Goal: Task Accomplishment & Management: Complete application form

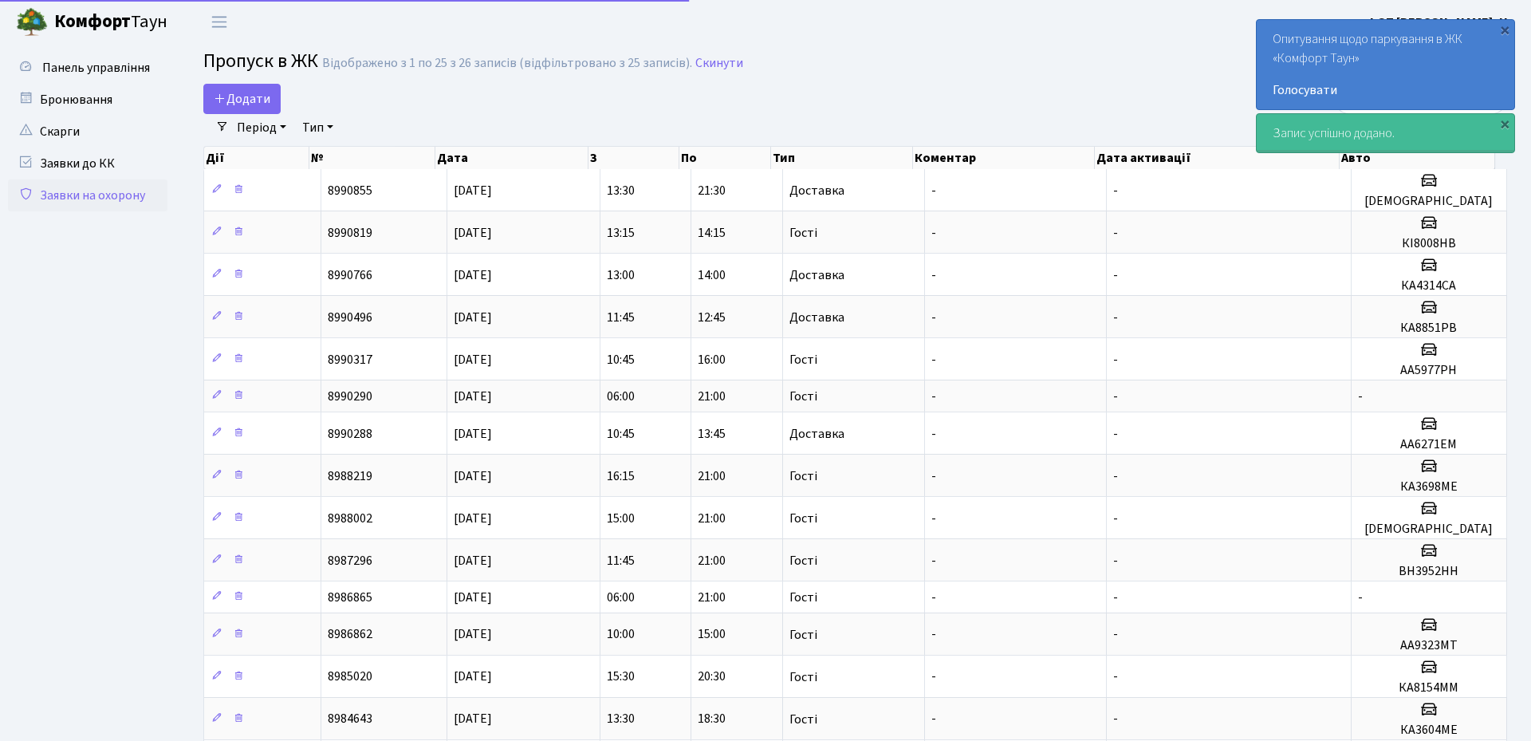
select select "25"
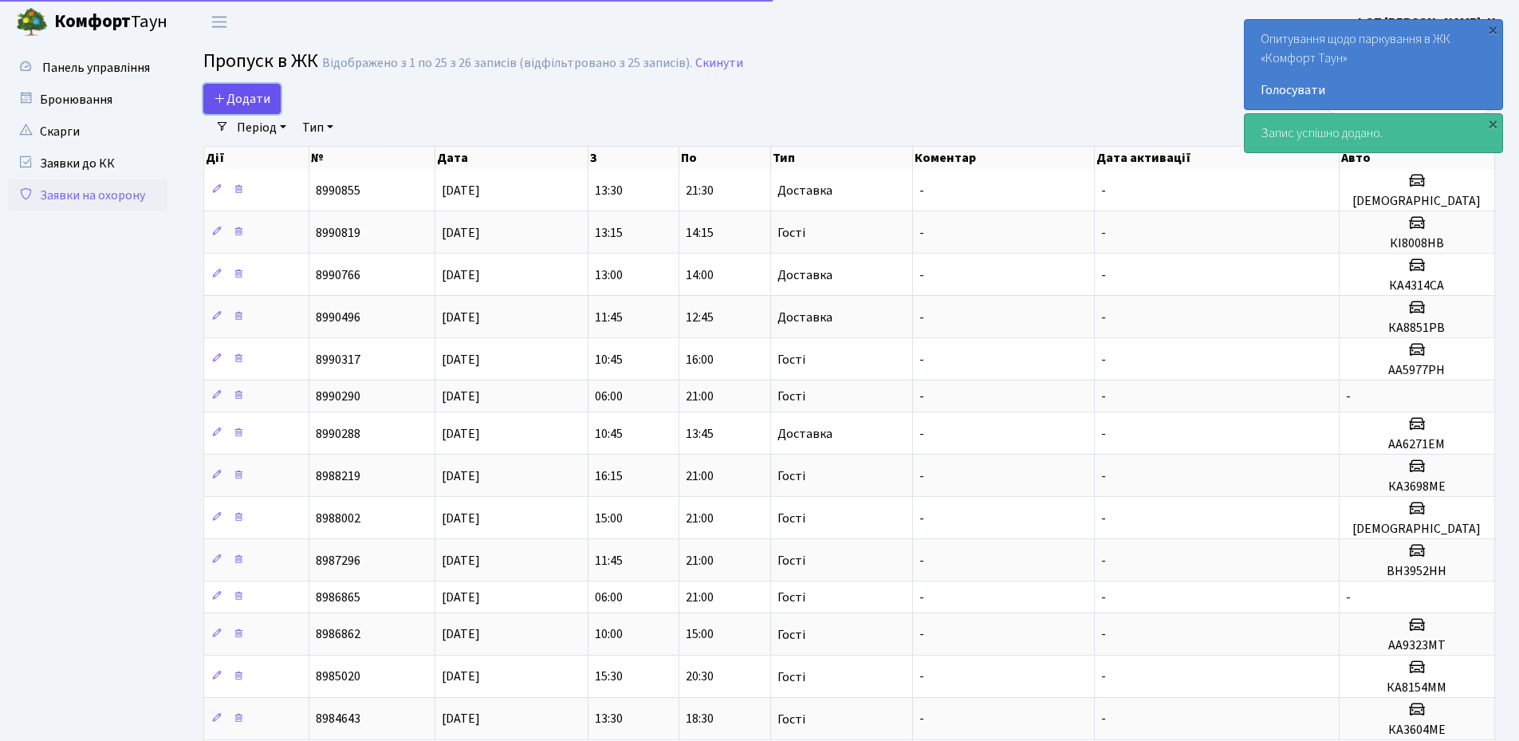
click at [242, 93] on span "Додати" at bounding box center [242, 99] width 57 height 18
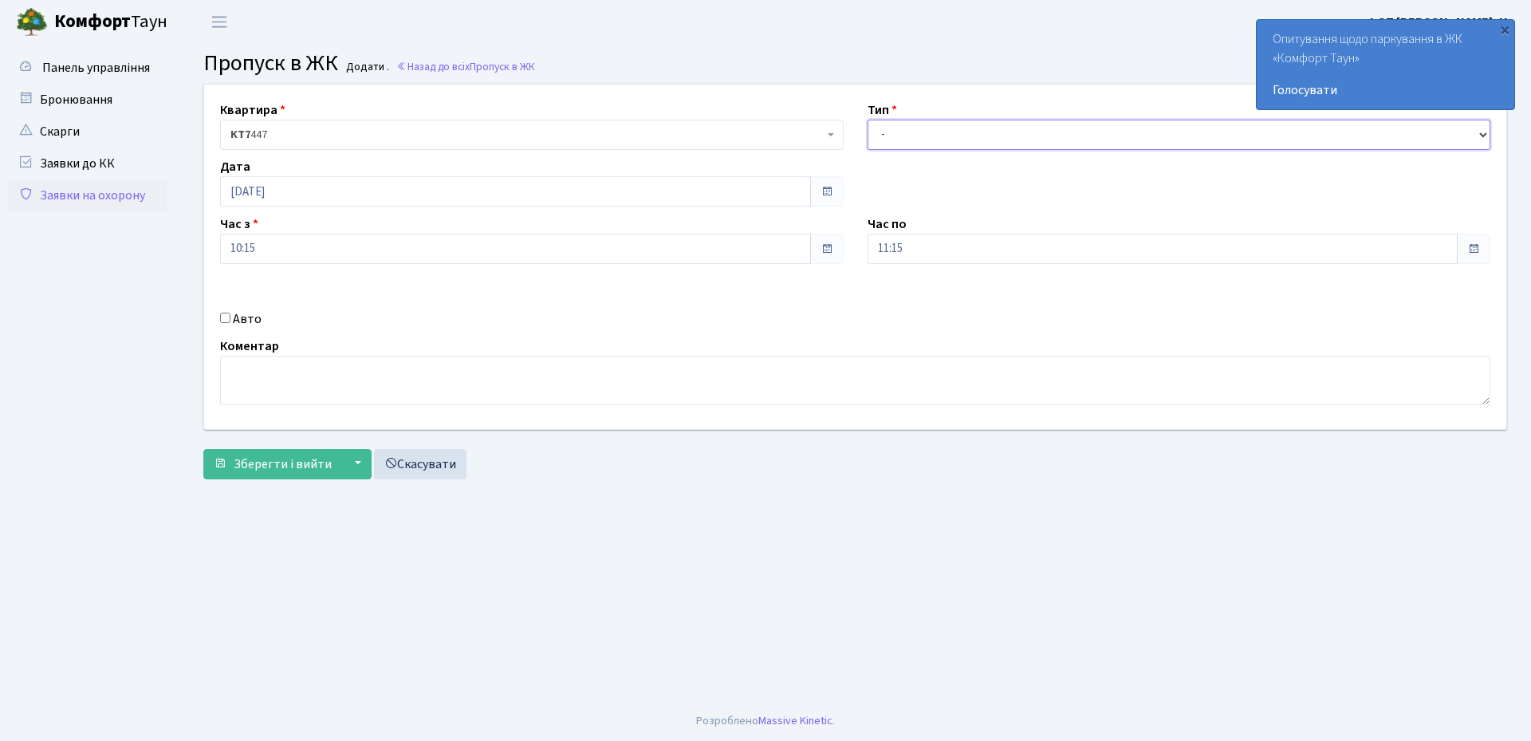
click at [963, 133] on select "- Доставка Таксі Гості Сервіс" at bounding box center [1180, 135] width 624 height 30
select select "1"
click at [868, 120] on select "- Доставка Таксі Гості Сервіс" at bounding box center [1180, 135] width 624 height 30
click at [939, 249] on input "11:15" at bounding box center [1163, 249] width 591 height 30
click at [911, 299] on icon at bounding box center [911, 303] width 43 height 43
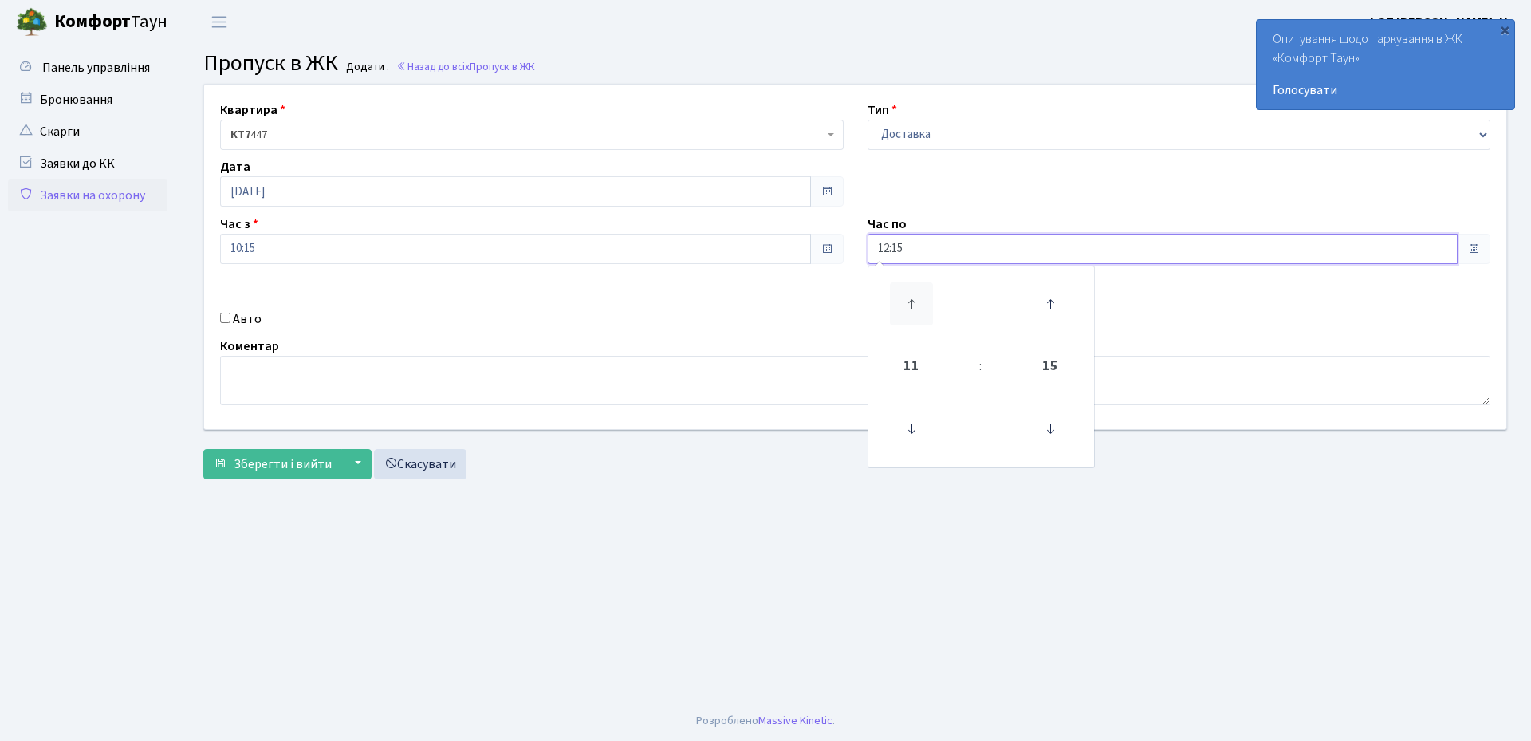
click at [911, 299] on icon at bounding box center [911, 303] width 43 height 43
type input "16:15"
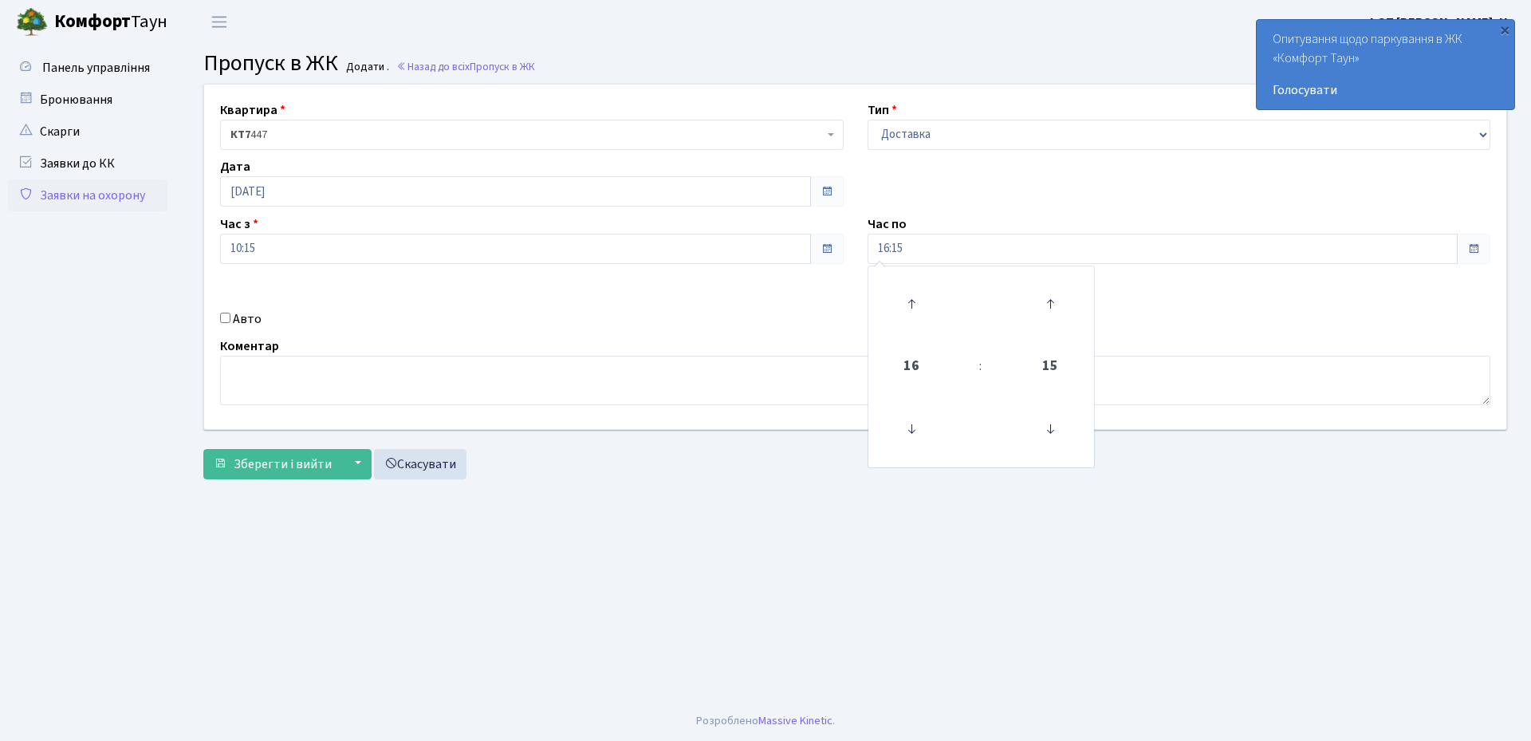
click at [779, 324] on div "Авто" at bounding box center [532, 318] width 648 height 19
click at [227, 319] on input "Авто" at bounding box center [225, 318] width 10 height 10
checkbox input "true"
click at [890, 309] on input "ае6011рн" at bounding box center [1180, 305] width 624 height 30
click at [928, 309] on input "АЕ6011рн" at bounding box center [1180, 305] width 624 height 30
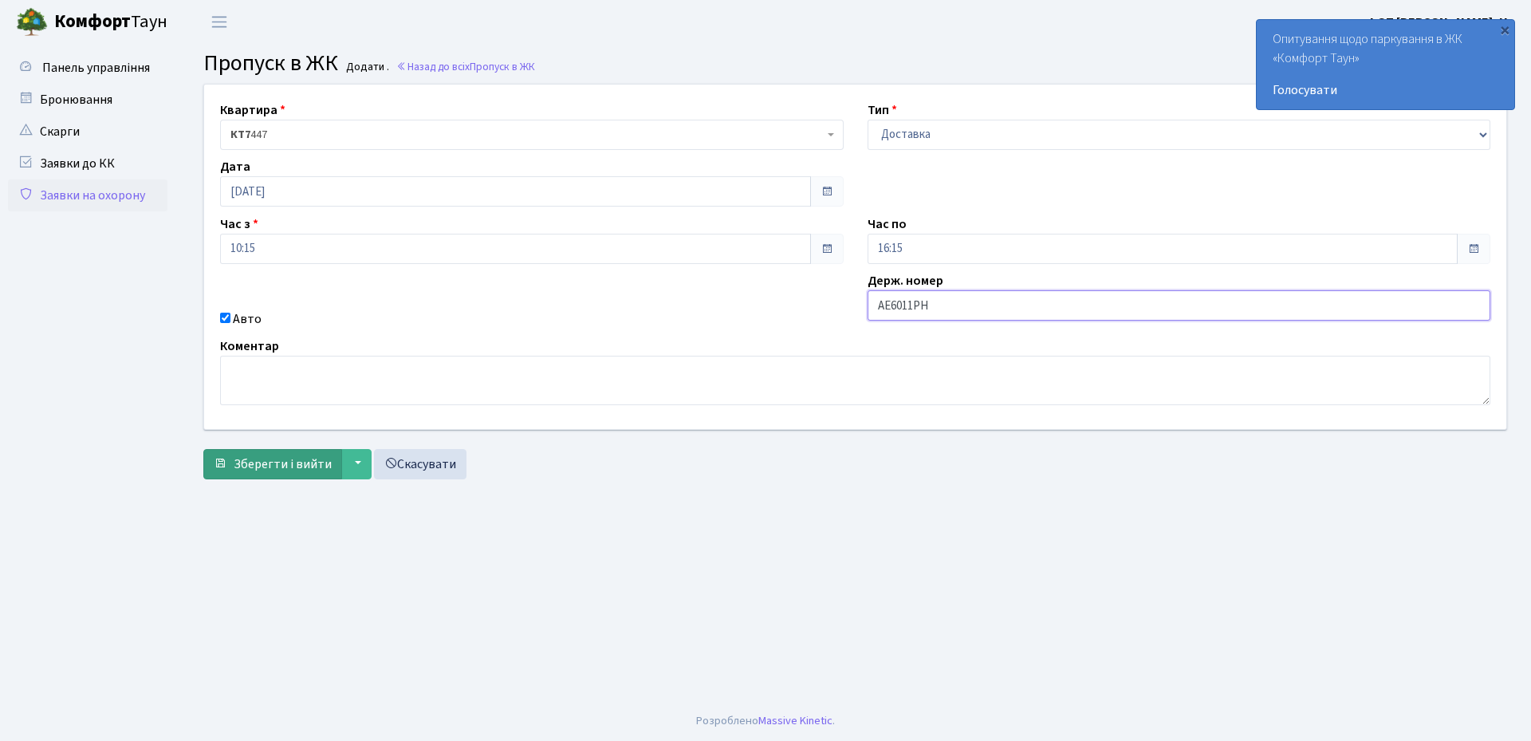
type input "АЕ6011РН"
click at [282, 466] on span "Зберегти і вийти" at bounding box center [283, 464] width 98 height 18
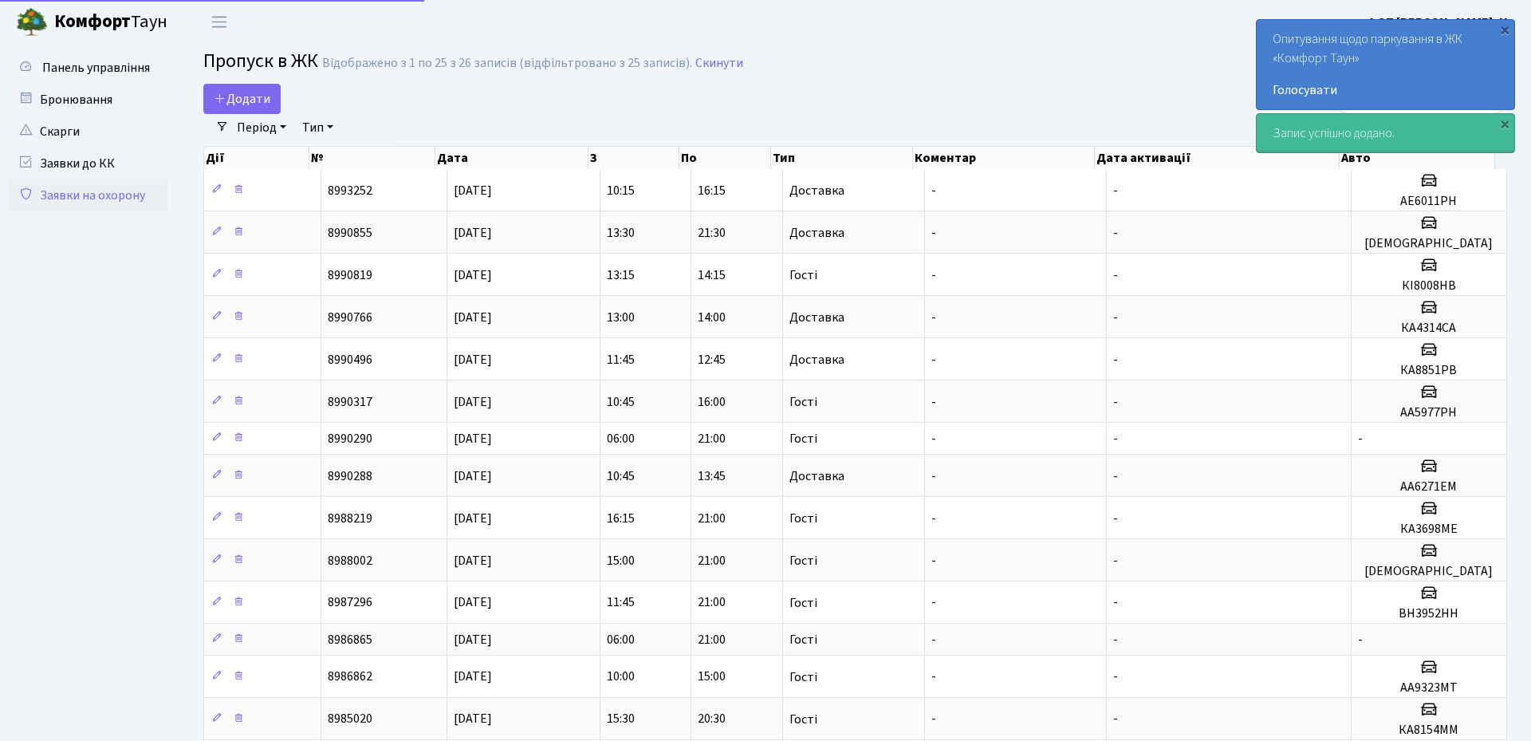
select select "25"
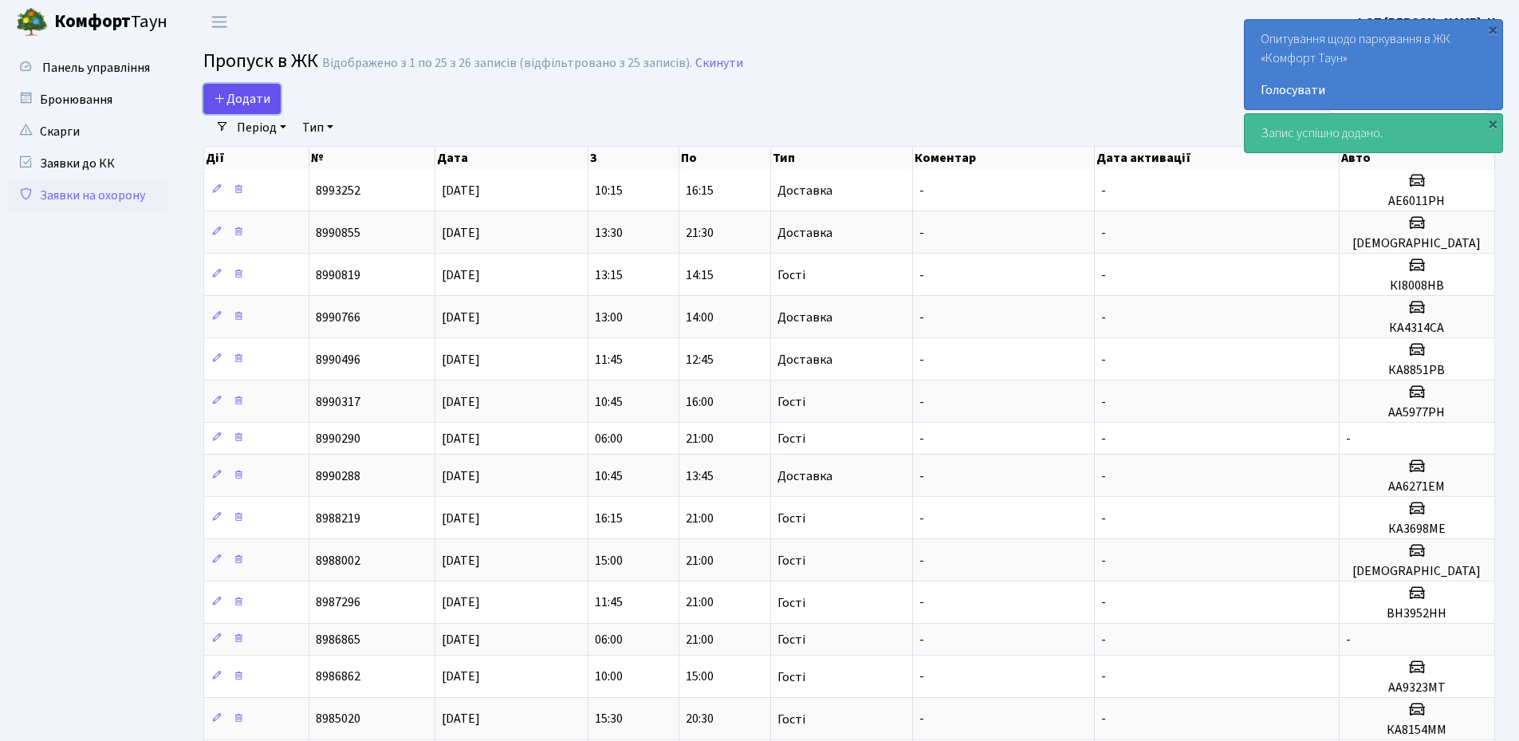
click at [253, 102] on span "Додати" at bounding box center [242, 99] width 57 height 18
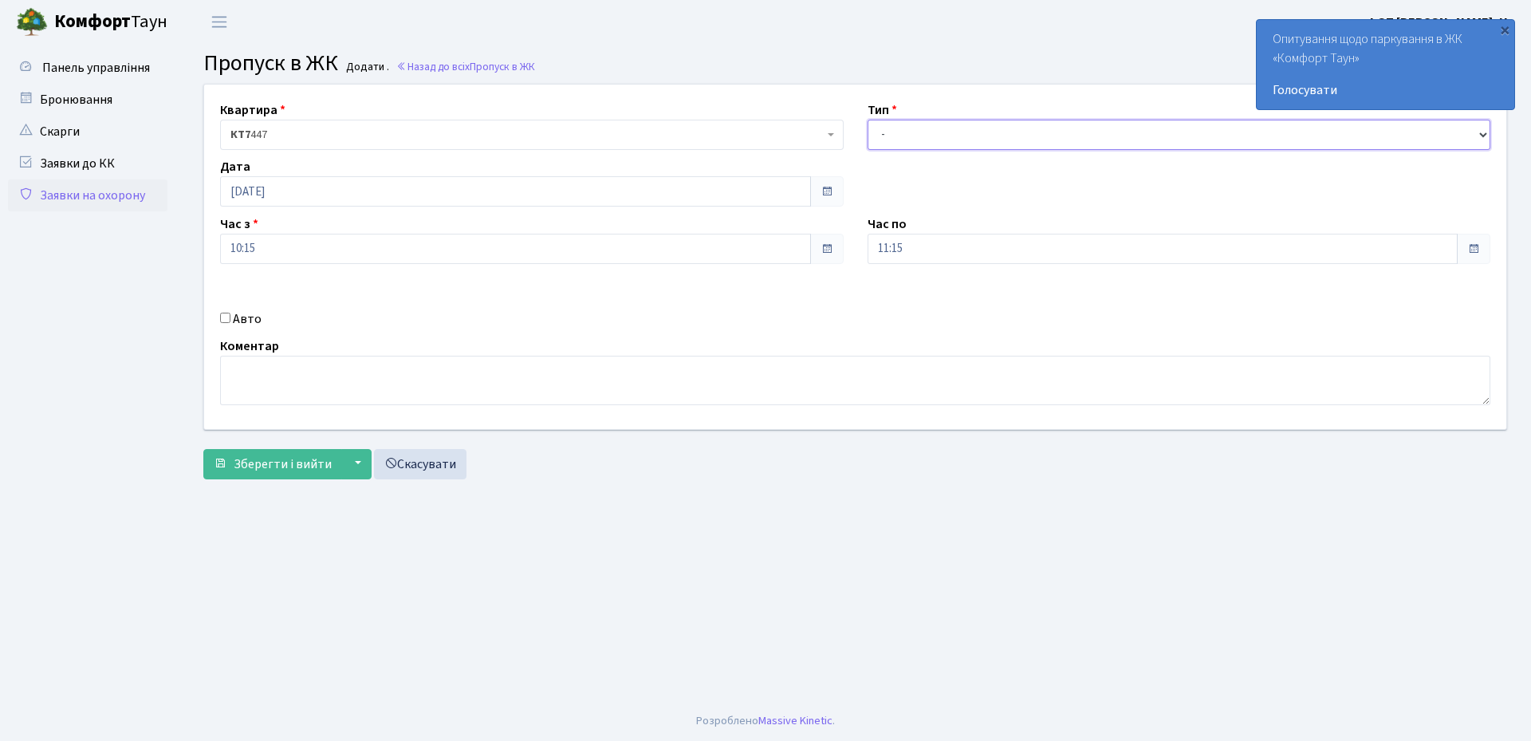
click at [947, 131] on select "- Доставка Таксі Гості Сервіс" at bounding box center [1180, 135] width 624 height 30
select select "3"
click at [868, 120] on select "- Доставка Таксі Гості Сервіс" at bounding box center [1180, 135] width 624 height 30
click at [267, 257] on input "10:15" at bounding box center [515, 249] width 591 height 30
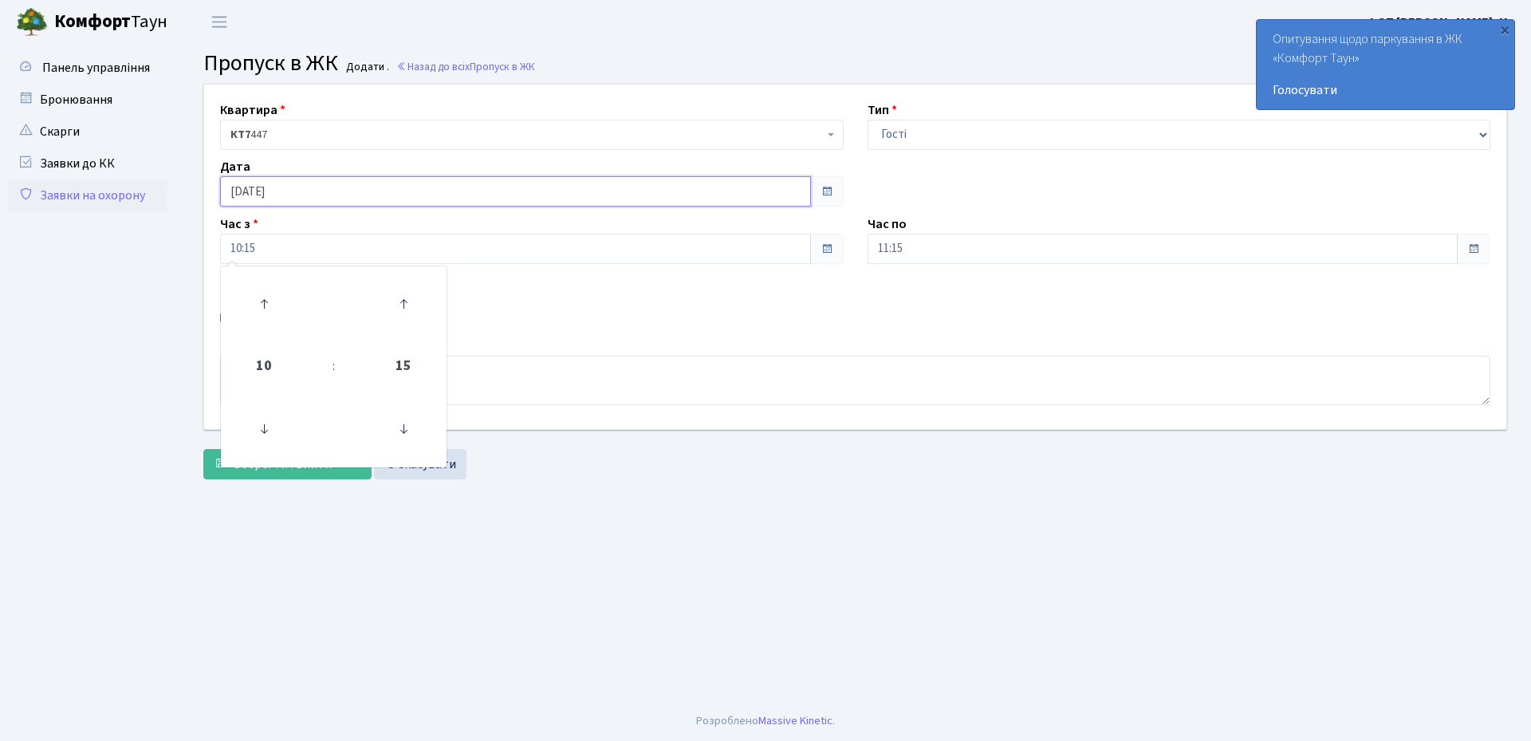
click at [316, 193] on input "[DATE]" at bounding box center [515, 191] width 591 height 30
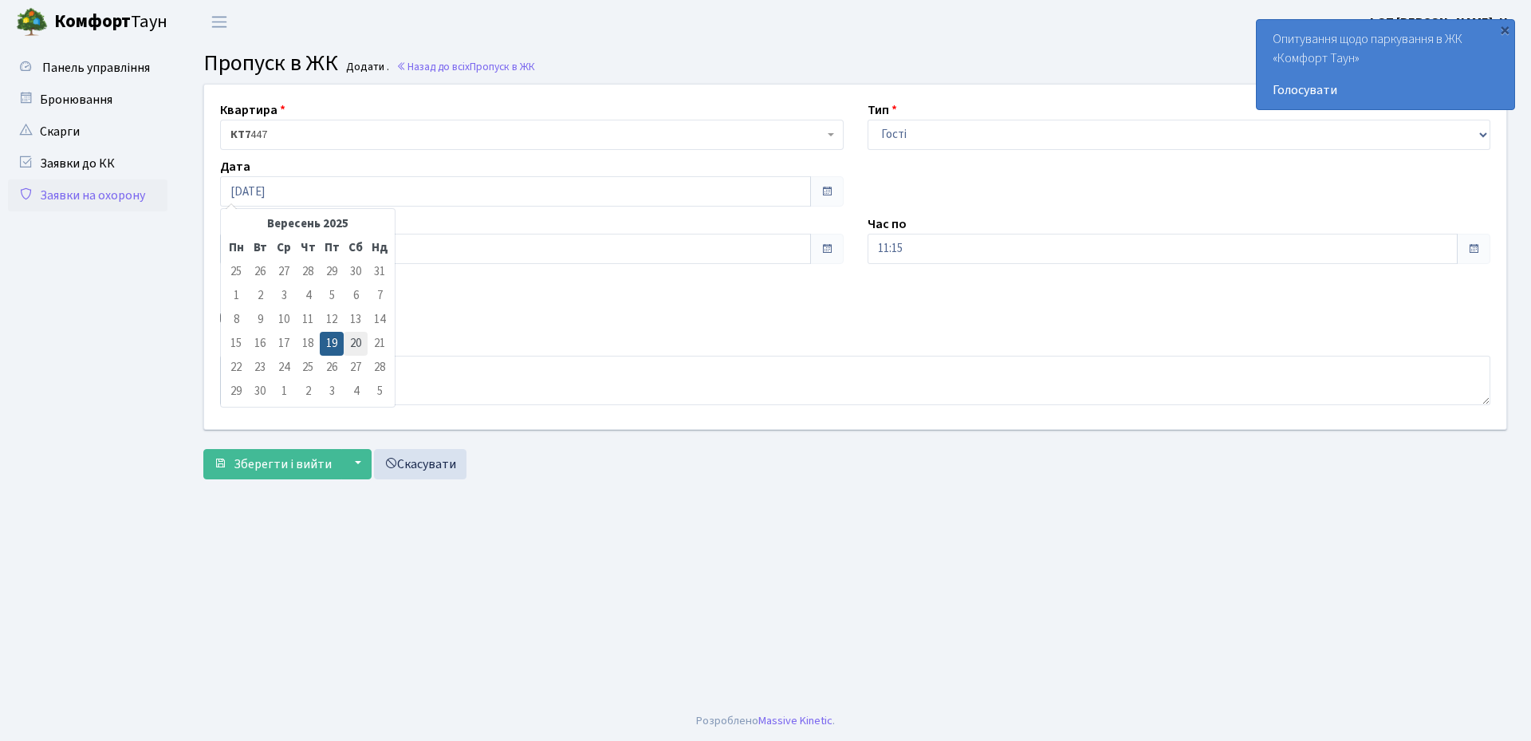
click at [352, 345] on td "20" at bounding box center [356, 344] width 24 height 24
type input "[DATE]"
click at [283, 250] on input "10:15" at bounding box center [515, 249] width 591 height 30
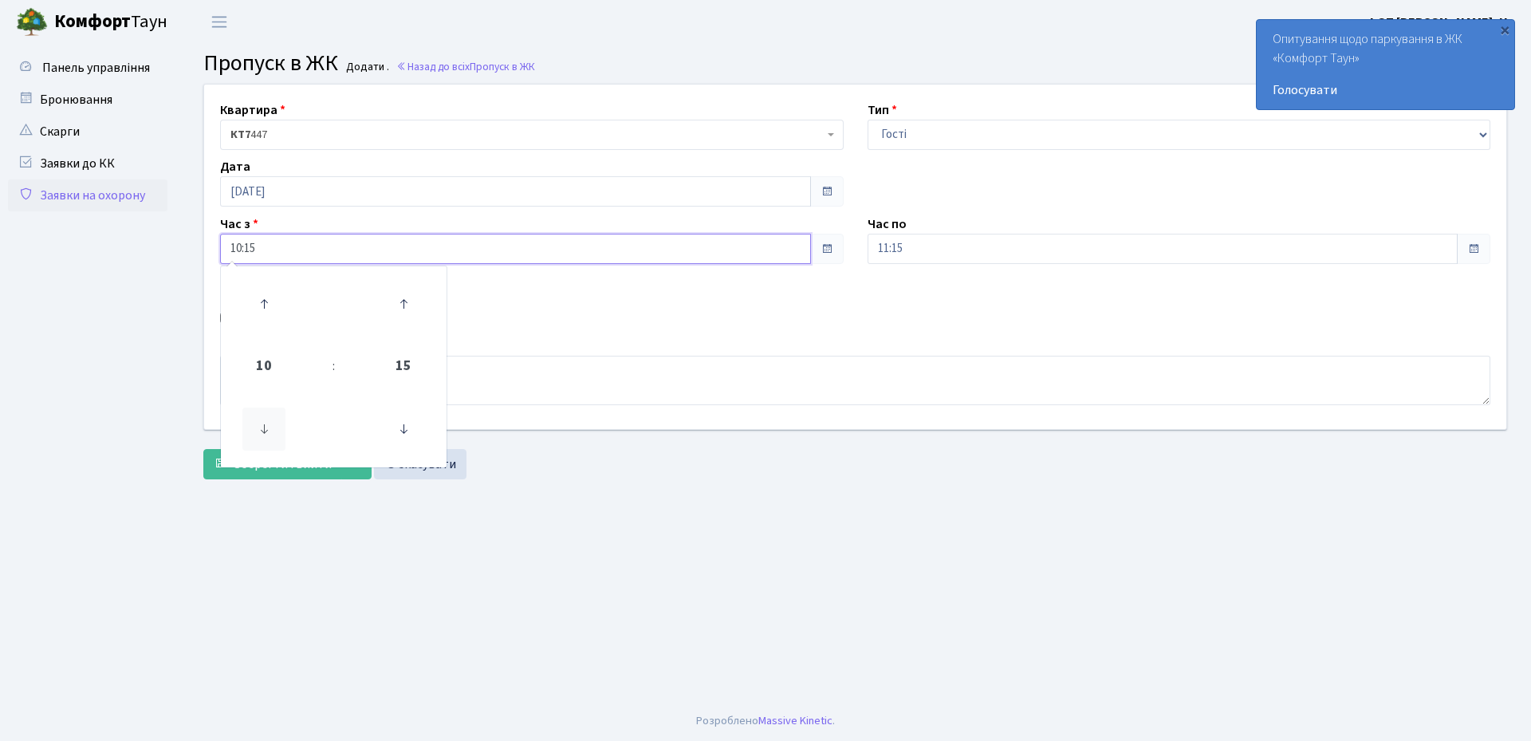
click at [262, 424] on icon at bounding box center [263, 429] width 43 height 43
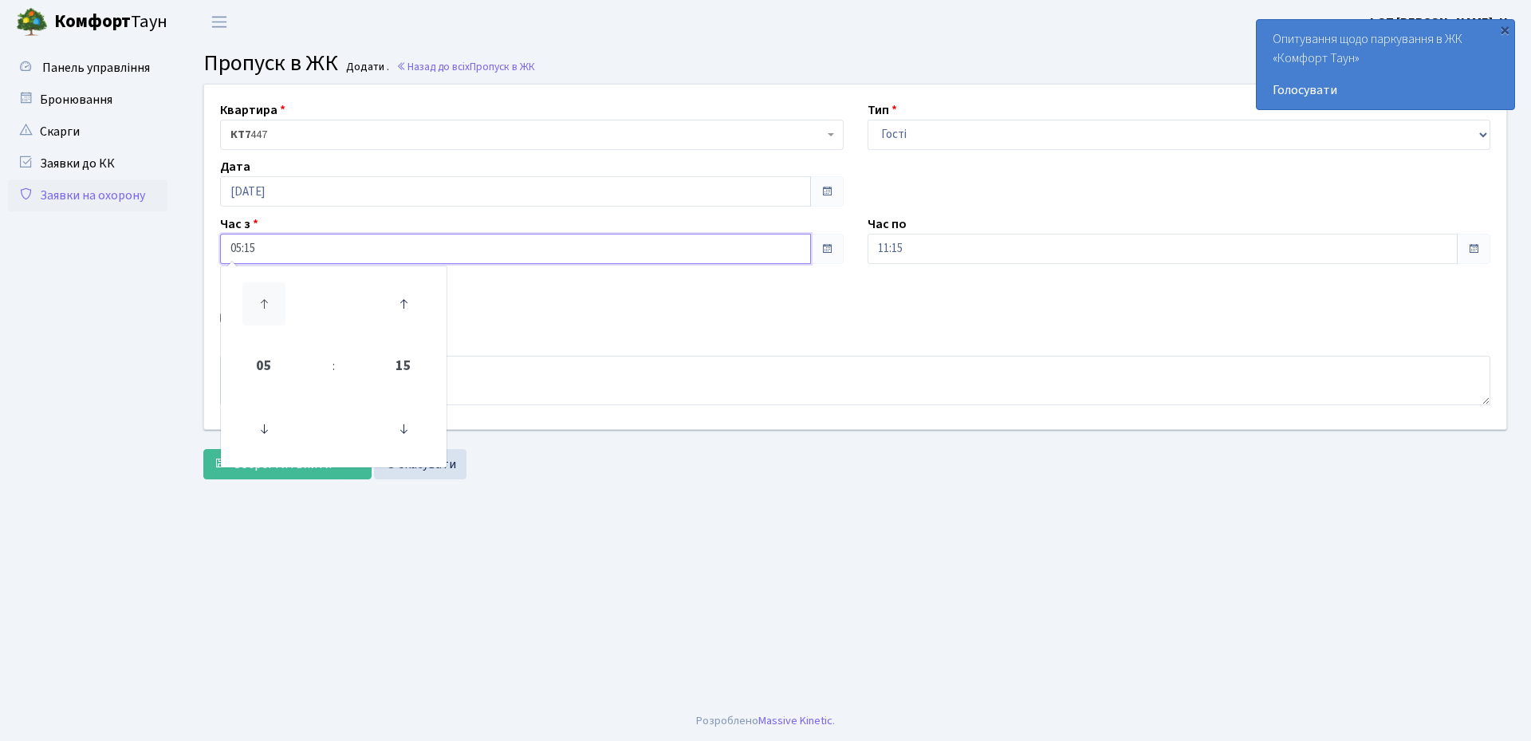
click at [262, 301] on icon at bounding box center [263, 303] width 43 height 43
click at [405, 422] on icon at bounding box center [403, 429] width 43 height 43
type input "06:00"
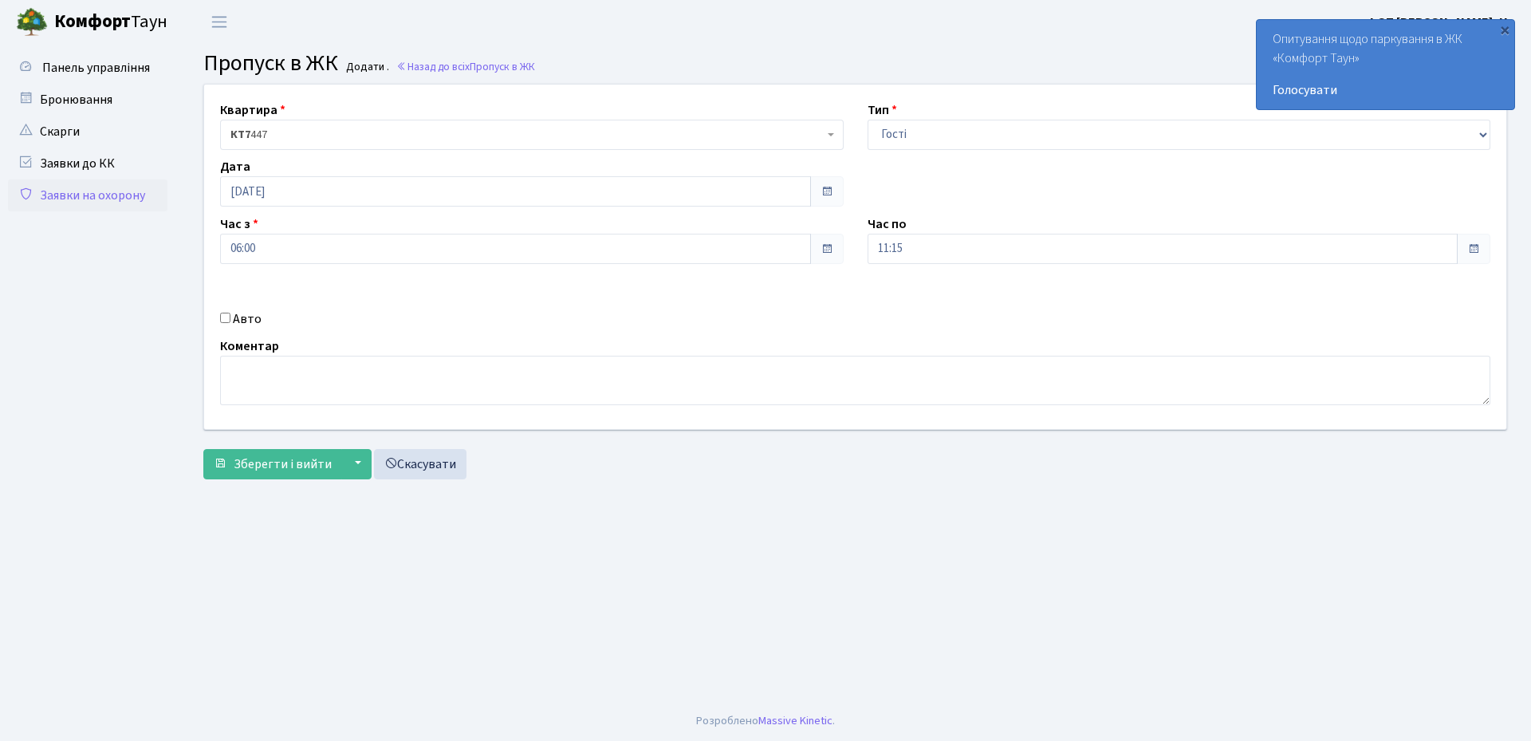
click at [564, 328] on div "Авто" at bounding box center [532, 318] width 648 height 19
click at [932, 245] on input "11:15" at bounding box center [1163, 249] width 591 height 30
click at [904, 302] on icon at bounding box center [911, 303] width 43 height 43
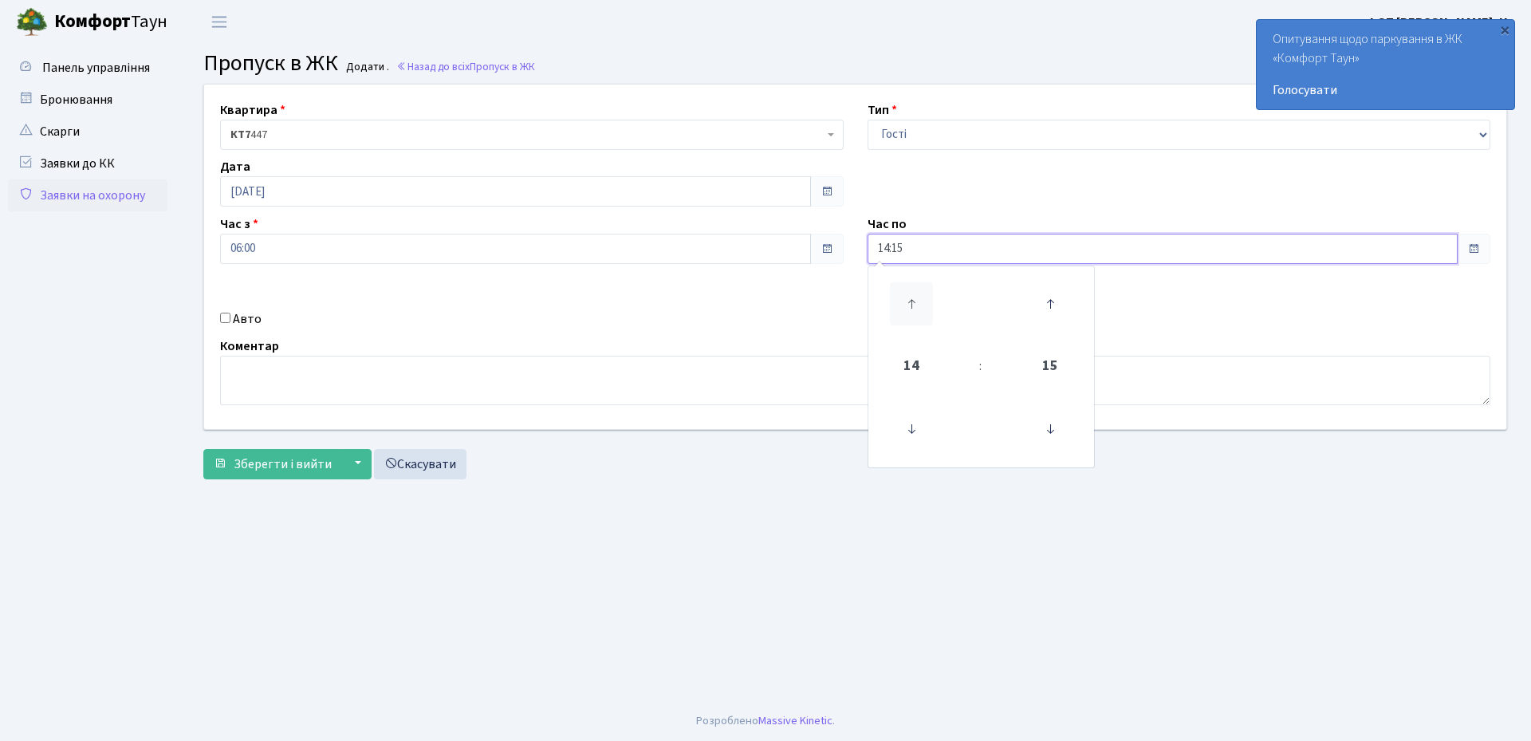
click at [904, 302] on icon at bounding box center [911, 303] width 43 height 43
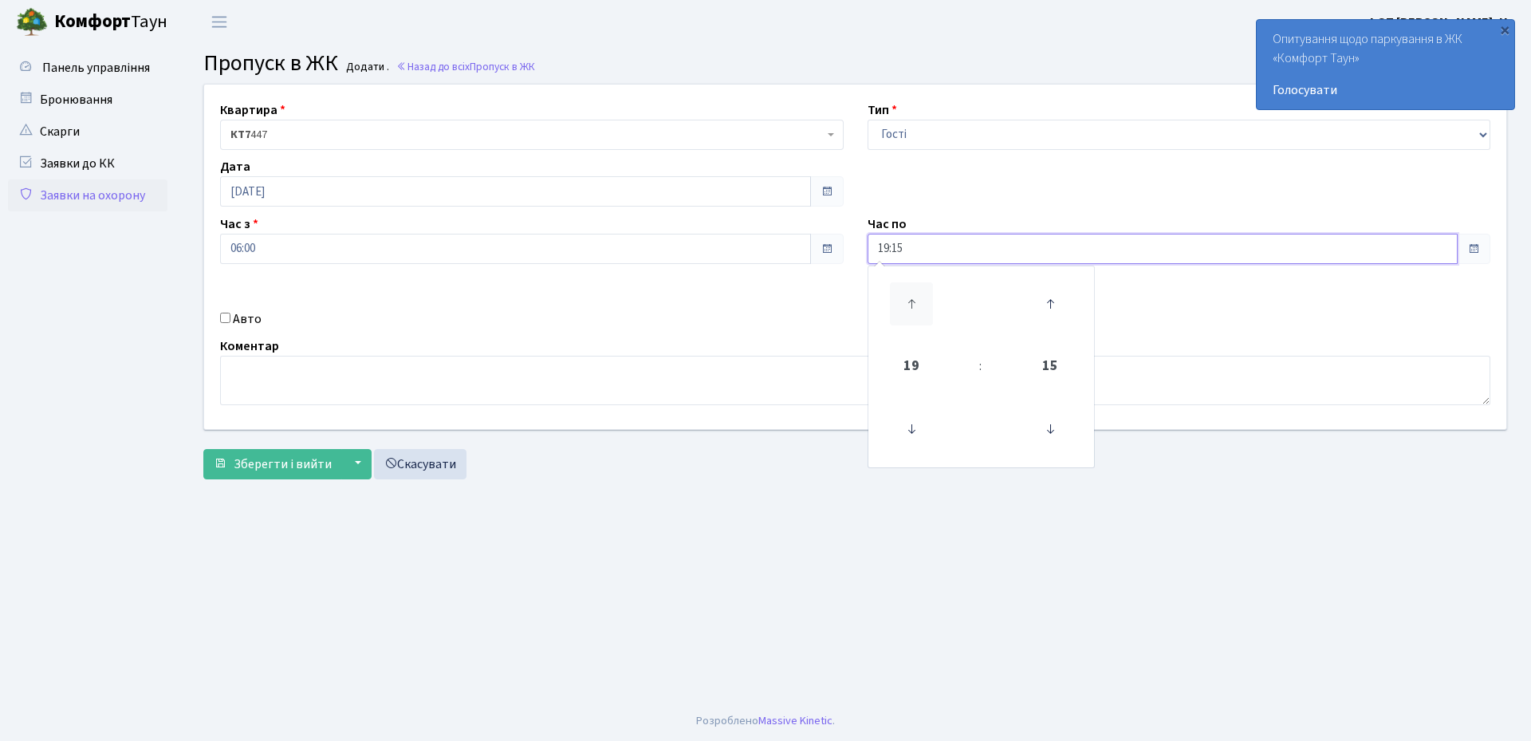
click at [904, 302] on icon at bounding box center [911, 303] width 43 height 43
click at [1051, 428] on icon at bounding box center [1050, 429] width 43 height 43
type input "21:00"
click at [755, 337] on div "Коментар" at bounding box center [855, 371] width 1294 height 69
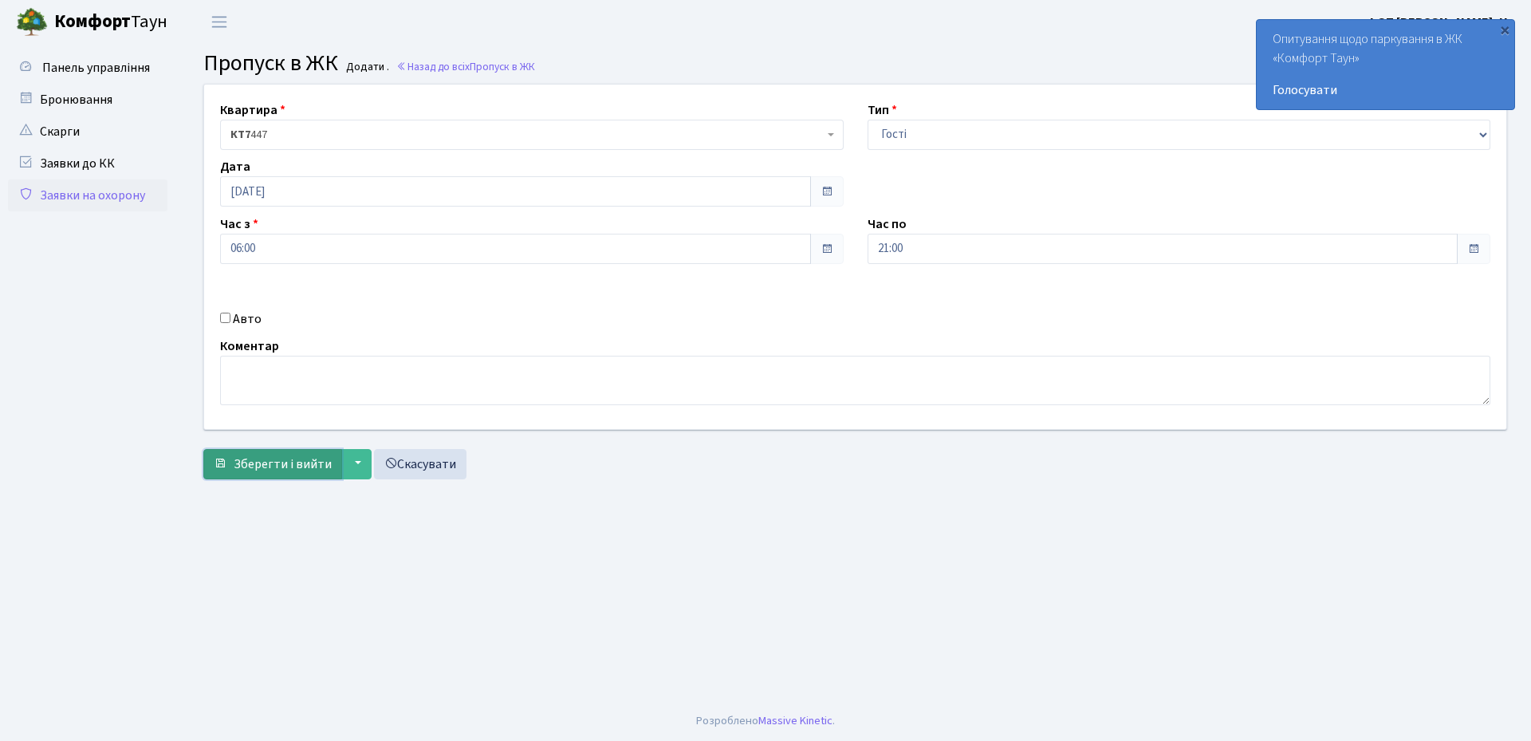
click at [261, 471] on span "Зберегти і вийти" at bounding box center [283, 464] width 98 height 18
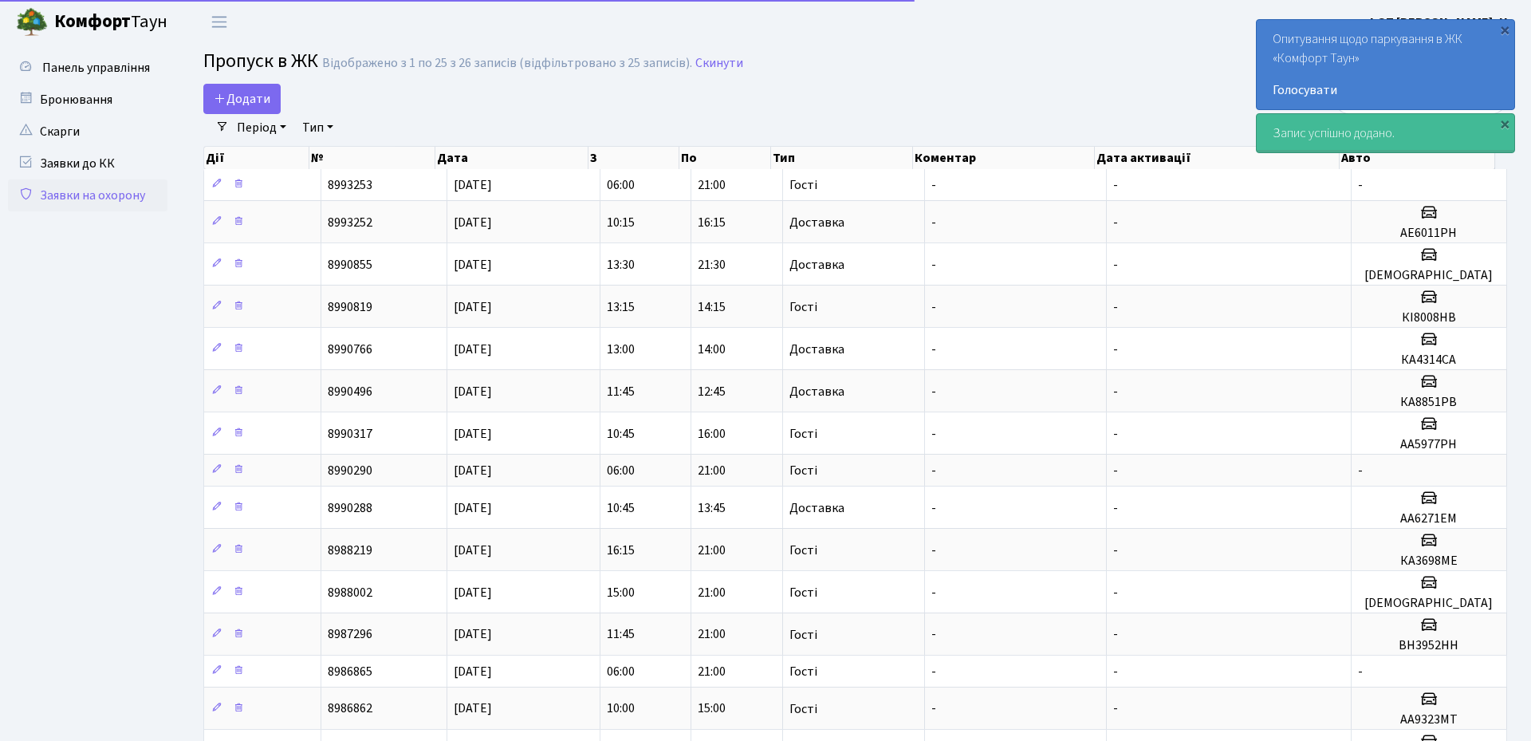
select select "25"
